Goal: Transaction & Acquisition: Subscribe to service/newsletter

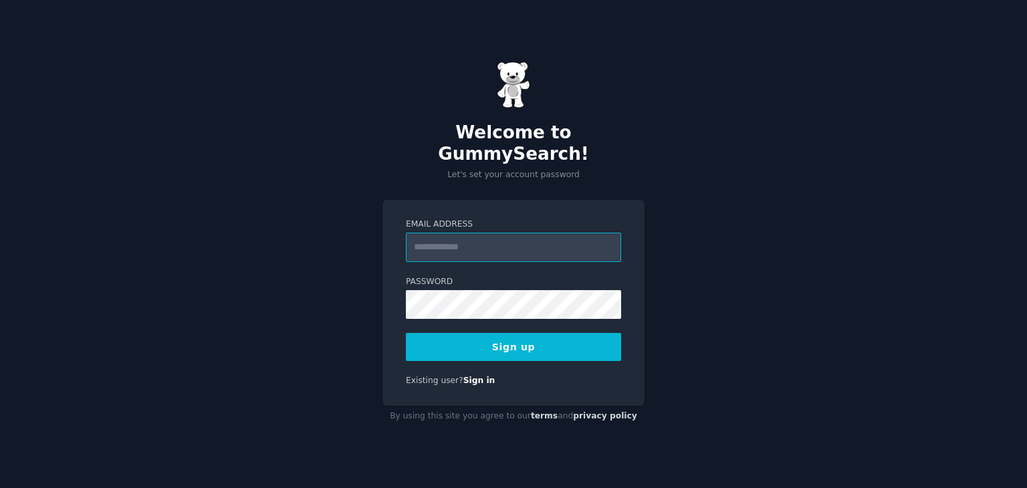
click at [520, 233] on input "Email Address" at bounding box center [513, 247] width 215 height 29
type input "**********"
click at [568, 338] on button "Sign up" at bounding box center [513, 347] width 215 height 28
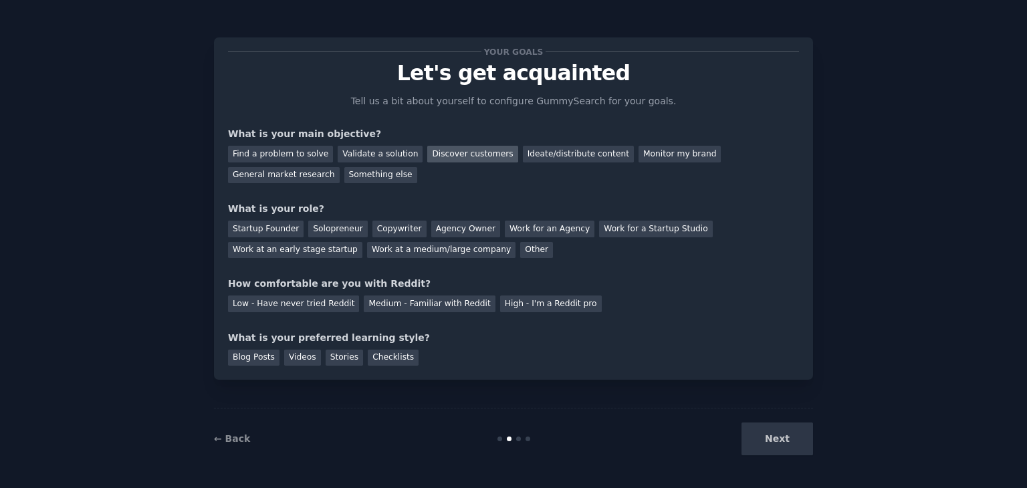
click at [455, 153] on div "Discover customers" at bounding box center [472, 154] width 90 height 17
click at [442, 233] on div "Agency Owner" at bounding box center [465, 229] width 69 height 17
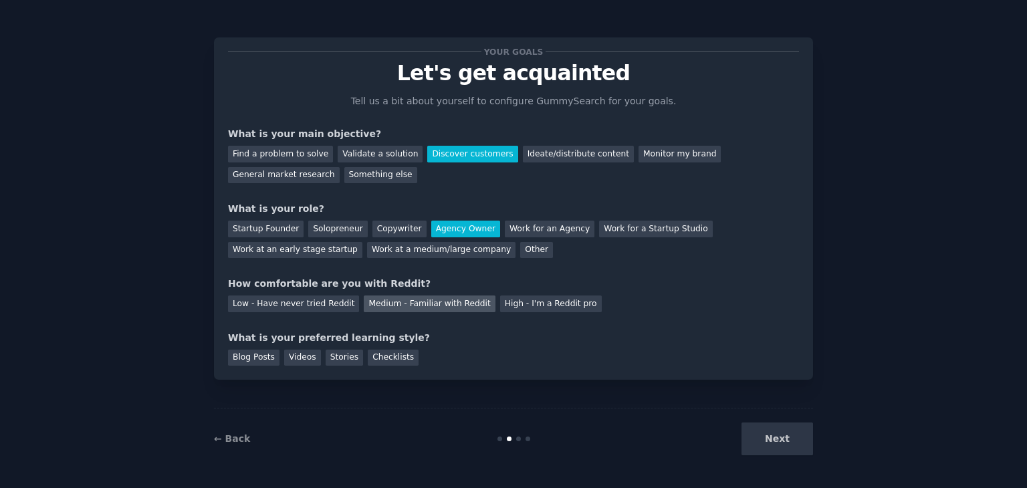
click at [378, 302] on div "Medium - Familiar with Reddit" at bounding box center [429, 304] width 131 height 17
click at [253, 358] on div "Blog Posts" at bounding box center [253, 358] width 51 height 17
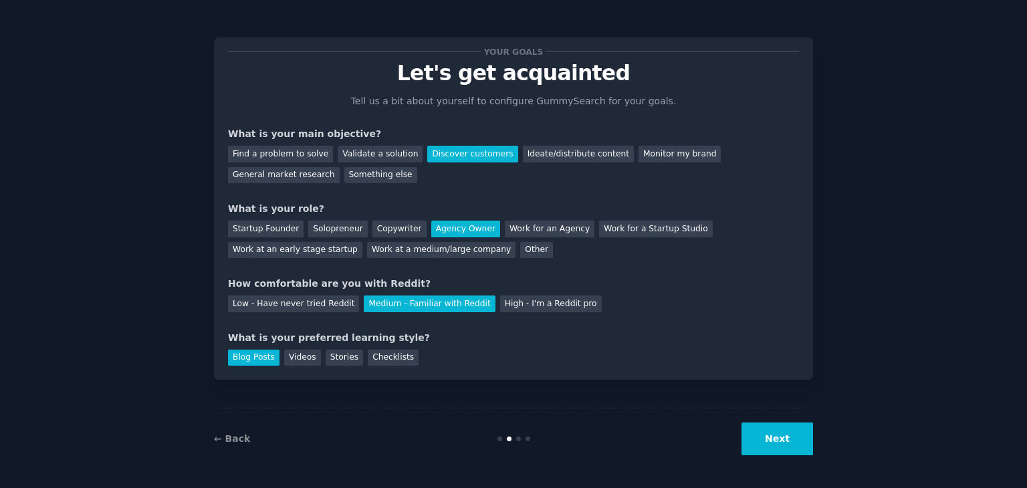
click at [770, 440] on button "Next" at bounding box center [778, 439] width 72 height 33
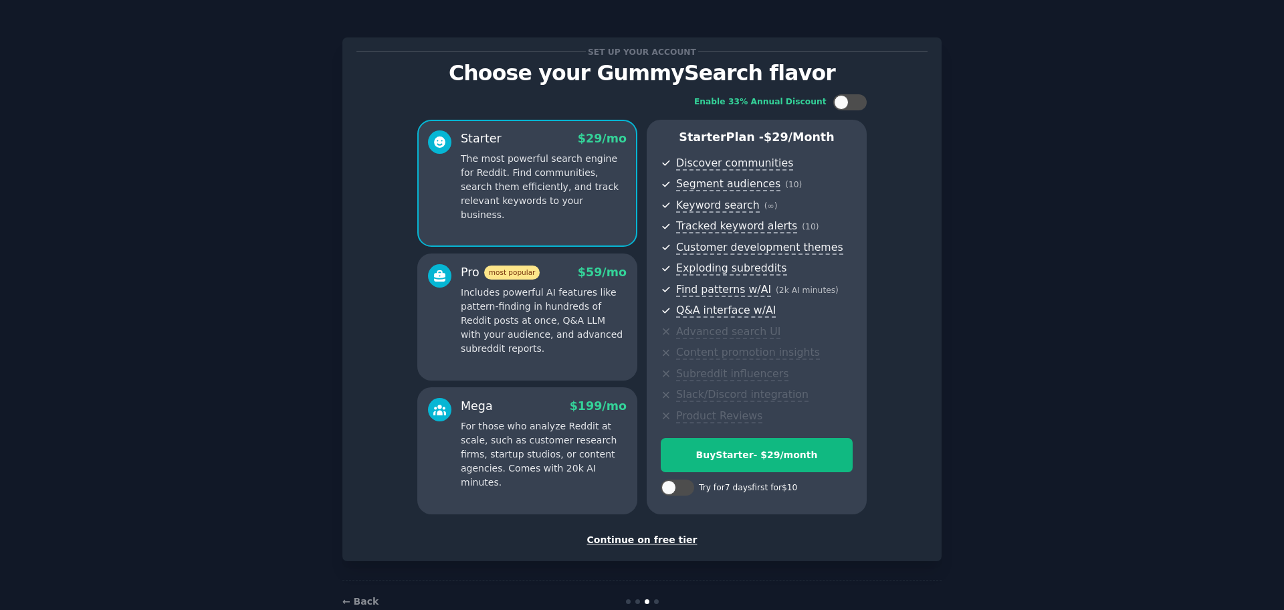
click at [680, 487] on div "Continue on free tier" at bounding box center [641, 540] width 571 height 14
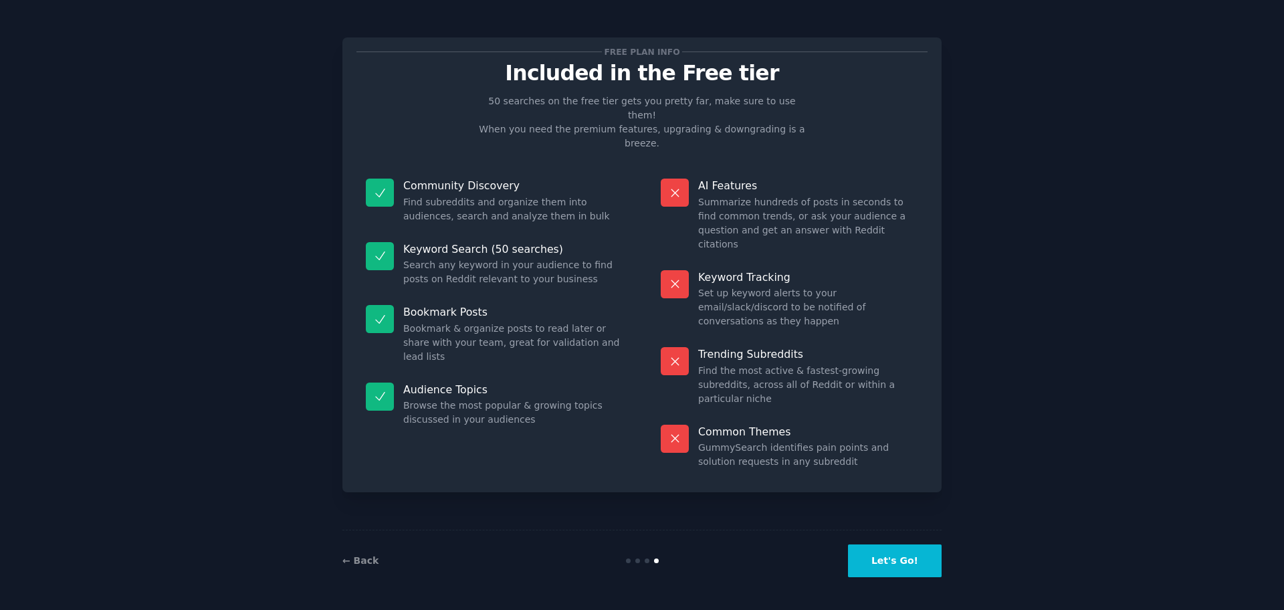
click at [883, 487] on button "Let's Go!" at bounding box center [895, 560] width 94 height 33
